Goal: Task Accomplishment & Management: Use online tool/utility

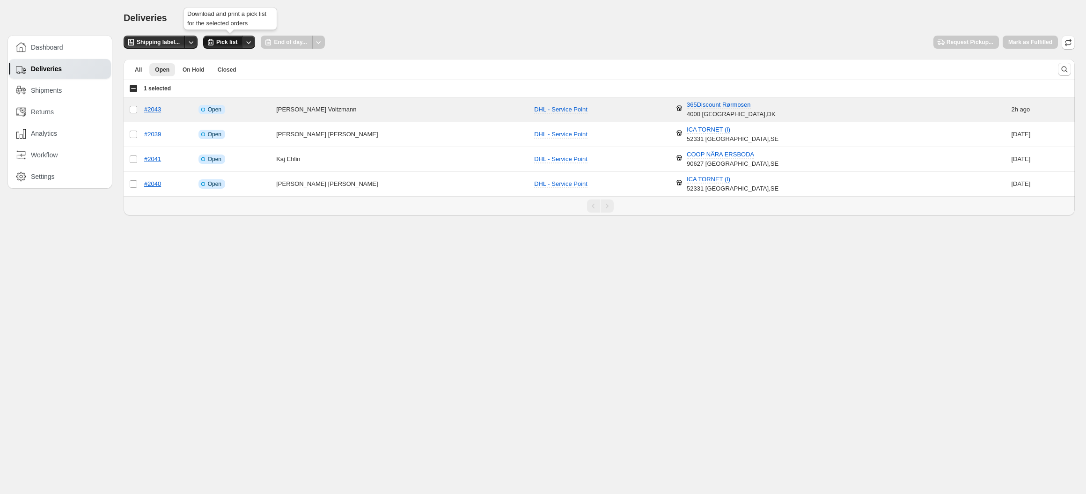
click at [211, 43] on icon "button" at bounding box center [210, 41] width 9 height 9
click at [224, 46] on button "Pick list" at bounding box center [223, 42] width 40 height 13
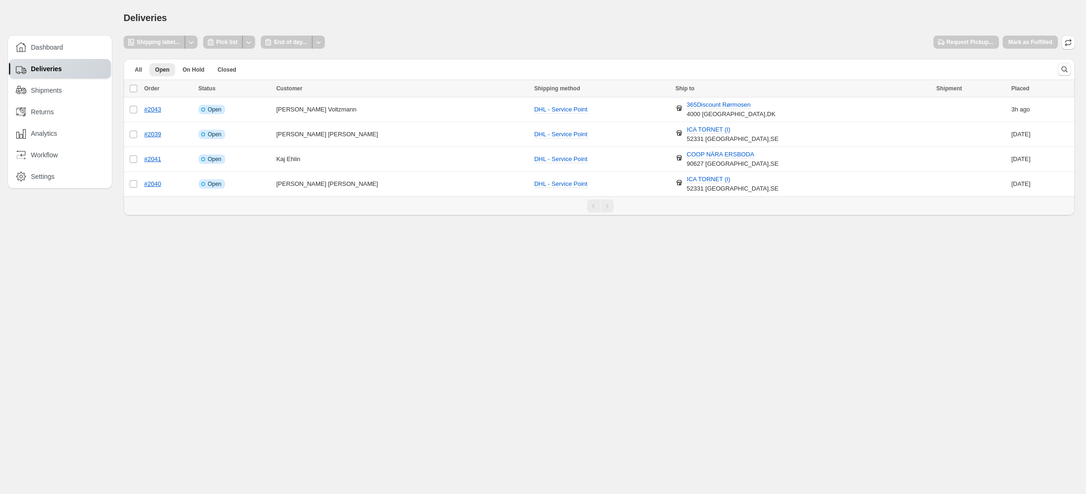
click at [43, 78] on div "Deliveries" at bounding box center [60, 69] width 102 height 20
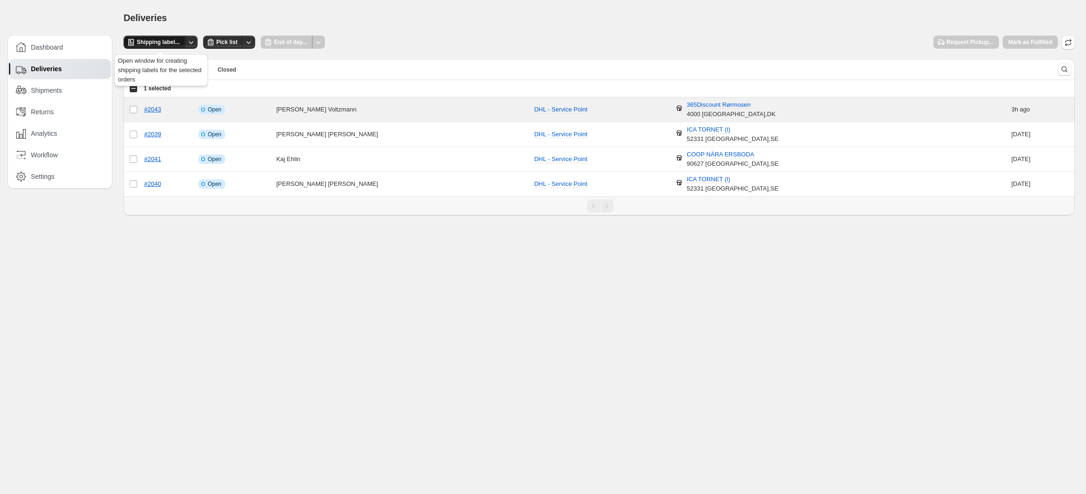
click at [169, 44] on span "Shipping label..." at bounding box center [158, 41] width 43 height 7
click at [959, 45] on span "Request Pickup..." at bounding box center [969, 41] width 47 height 7
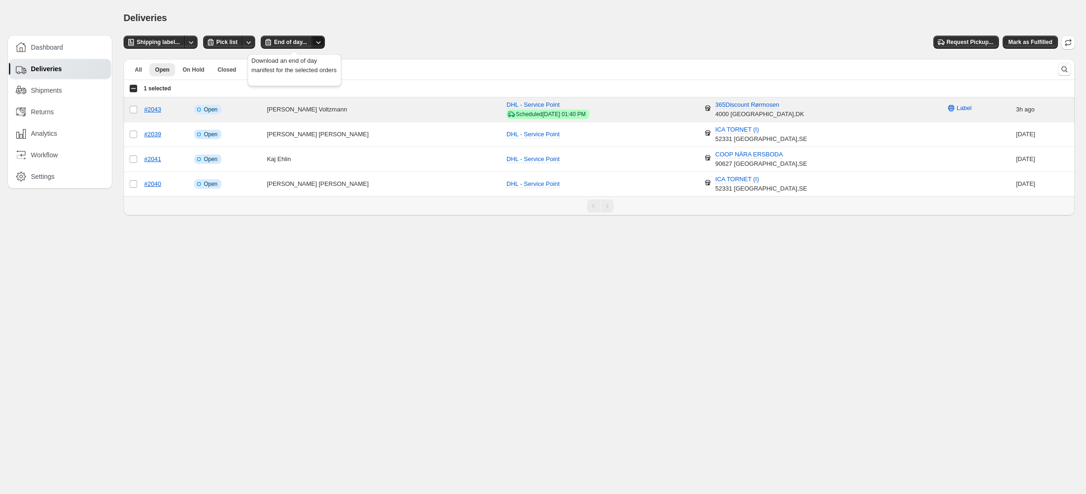
click at [322, 42] on icon "Other actions" at bounding box center [318, 41] width 9 height 9
click at [300, 49] on div "Send to printer" at bounding box center [301, 64] width 59 height 30
click at [299, 48] on button "End of day..." at bounding box center [286, 42] width 51 height 13
click at [1026, 44] on span "Mark as Fulfilled" at bounding box center [1030, 41] width 44 height 7
